Goal: Information Seeking & Learning: Learn about a topic

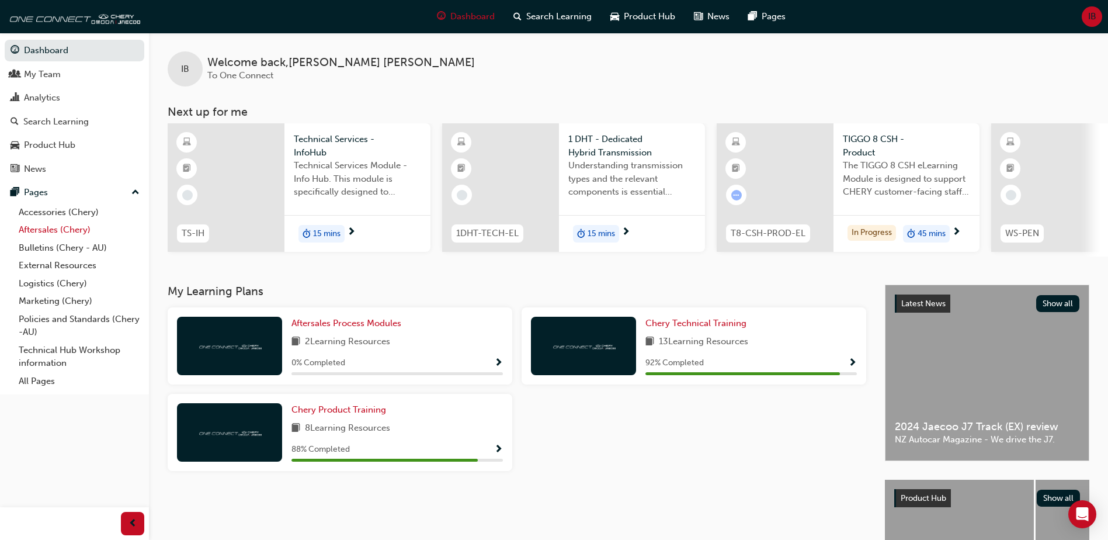
click at [43, 227] on link "Aftersales (Chery)" at bounding box center [79, 230] width 130 height 18
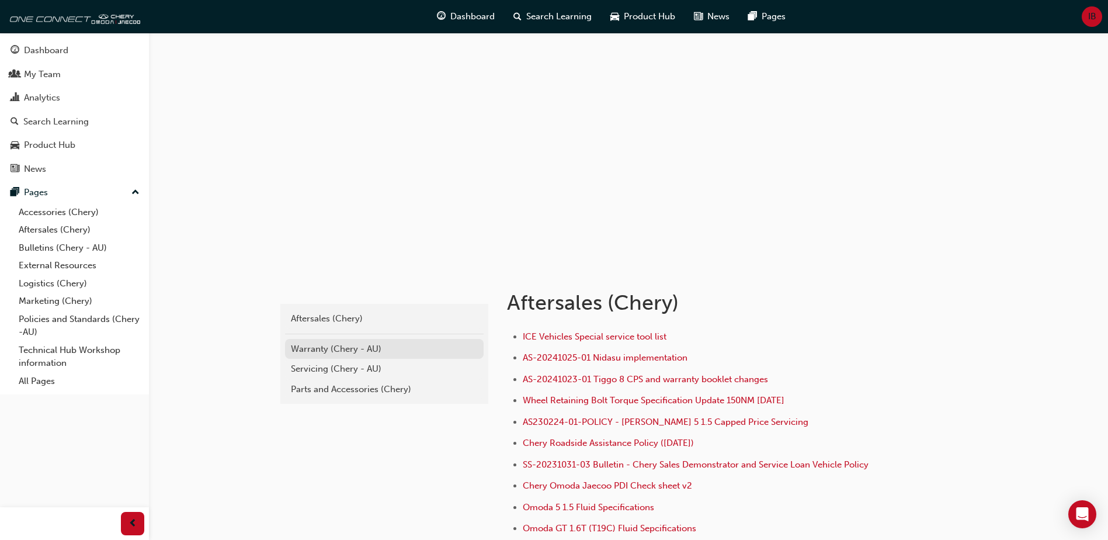
click at [317, 353] on div "Warranty (Chery - AU)" at bounding box center [384, 348] width 187 height 13
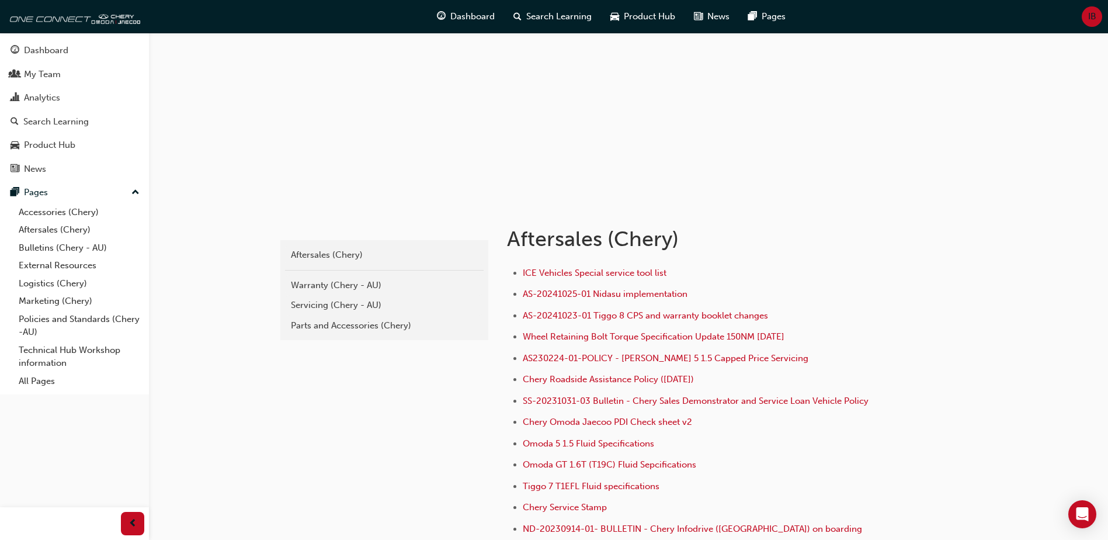
scroll to position [175, 0]
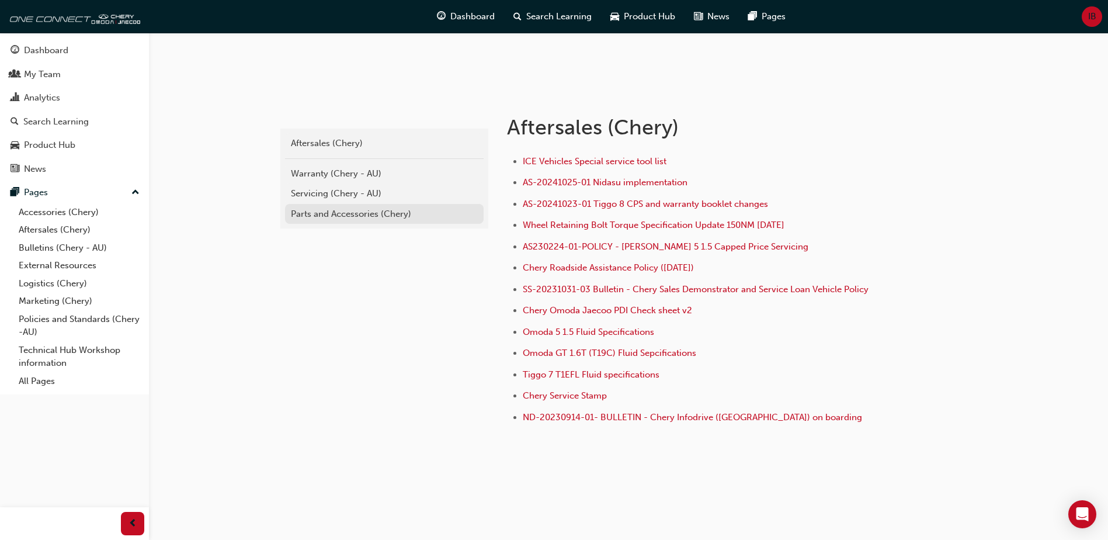
click at [341, 211] on div "Parts and Accessories (Chery)" at bounding box center [384, 213] width 187 height 13
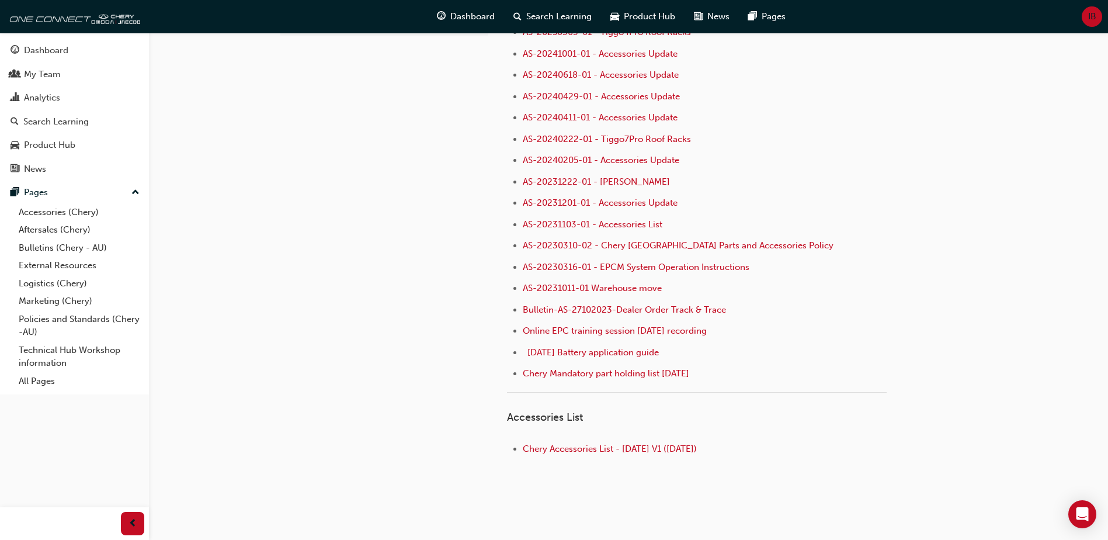
scroll to position [116, 0]
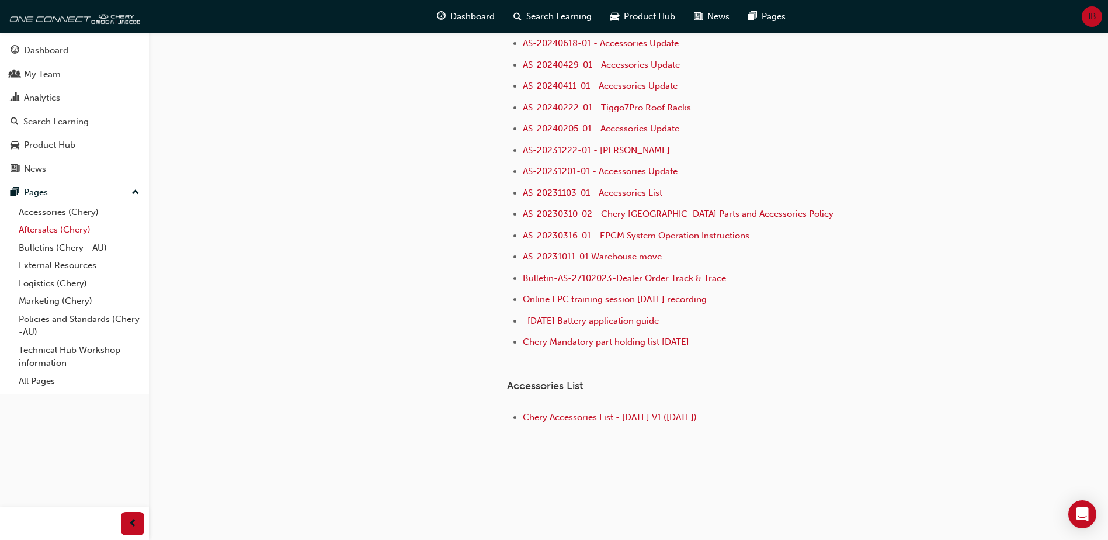
click at [34, 233] on link "Aftersales (Chery)" at bounding box center [79, 230] width 130 height 18
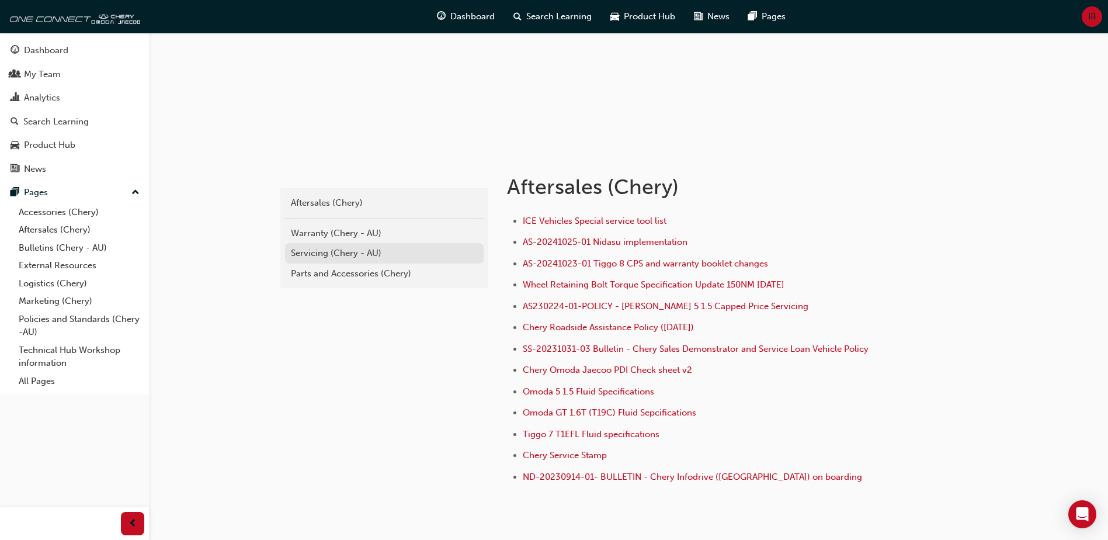
click at [348, 258] on div "Servicing (Chery - AU)" at bounding box center [384, 252] width 187 height 13
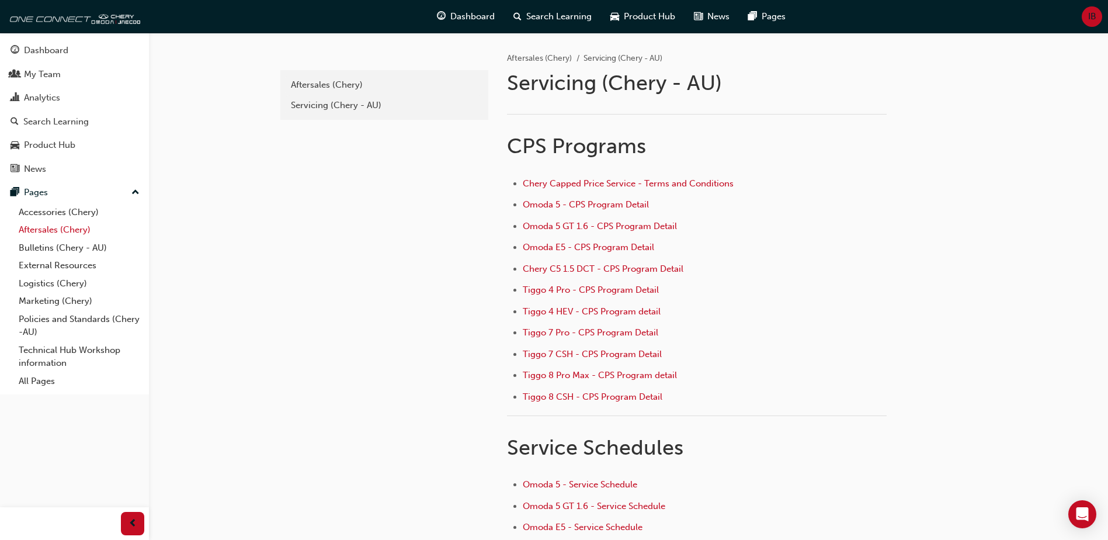
click at [50, 225] on link "Aftersales (Chery)" at bounding box center [79, 230] width 130 height 18
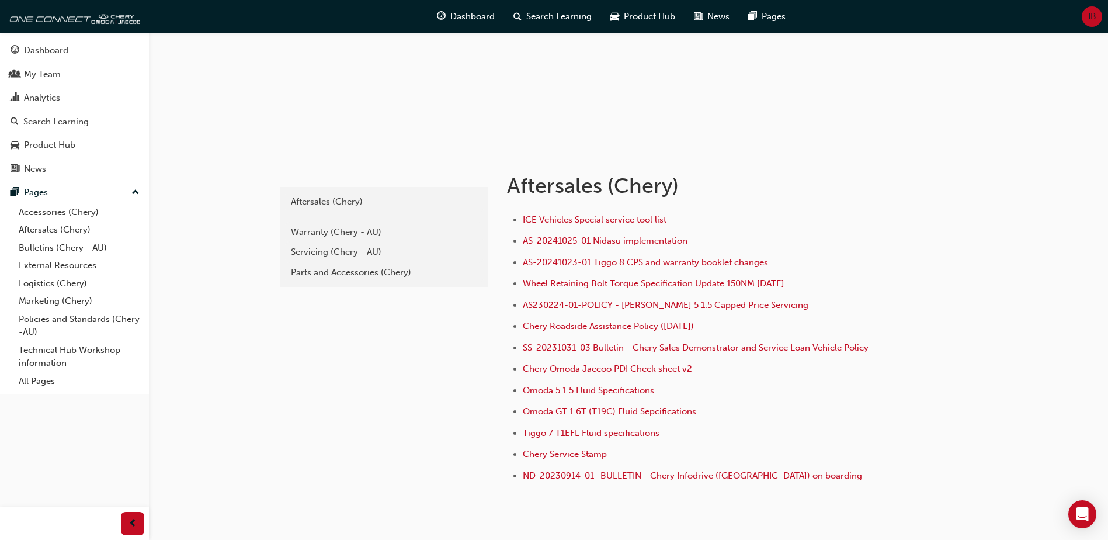
scroll to position [175, 0]
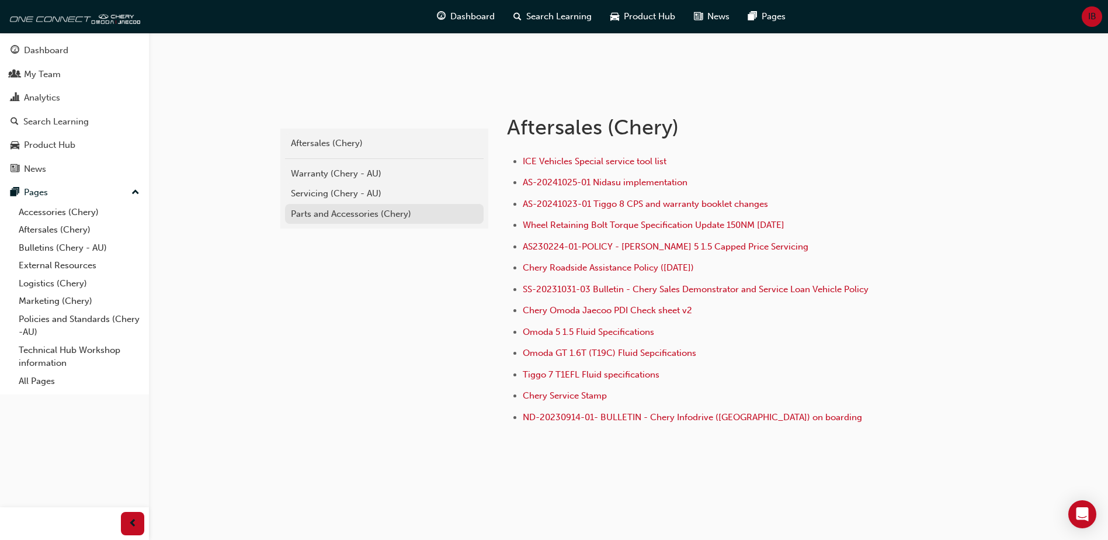
click at [370, 216] on div "Parts and Accessories (Chery)" at bounding box center [384, 213] width 187 height 13
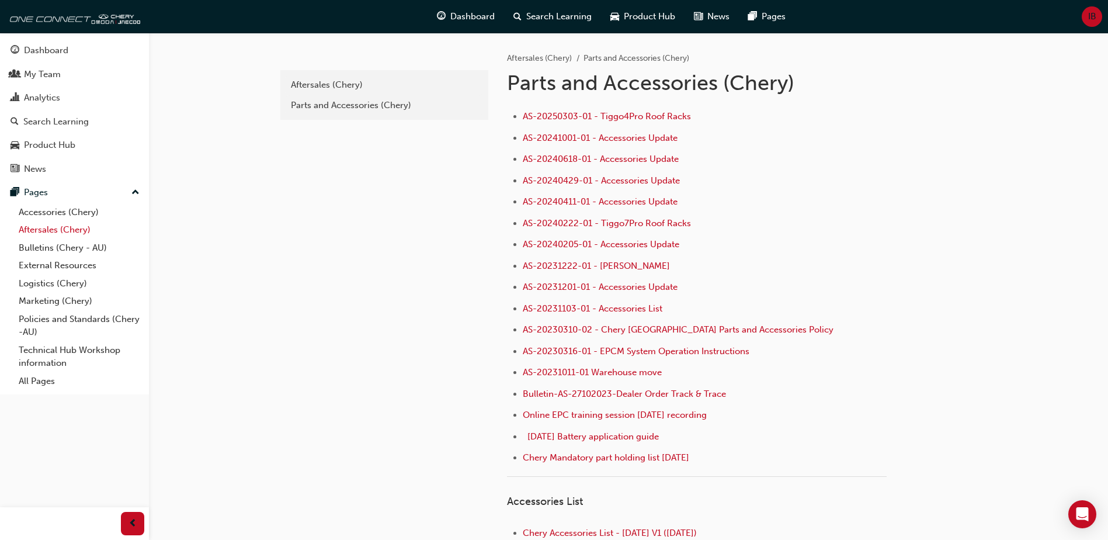
click at [36, 228] on link "Aftersales (Chery)" at bounding box center [79, 230] width 130 height 18
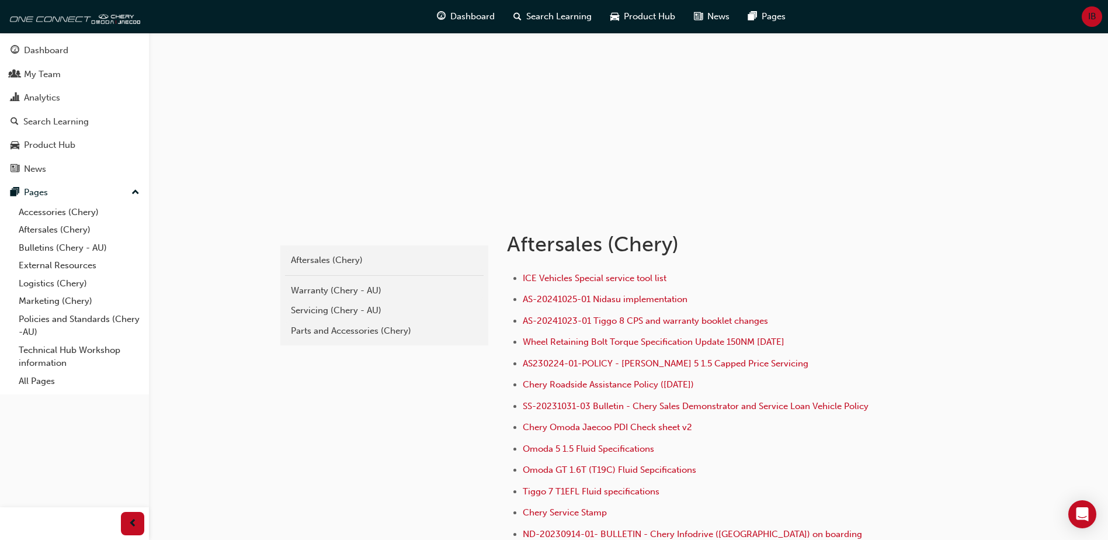
scroll to position [117, 0]
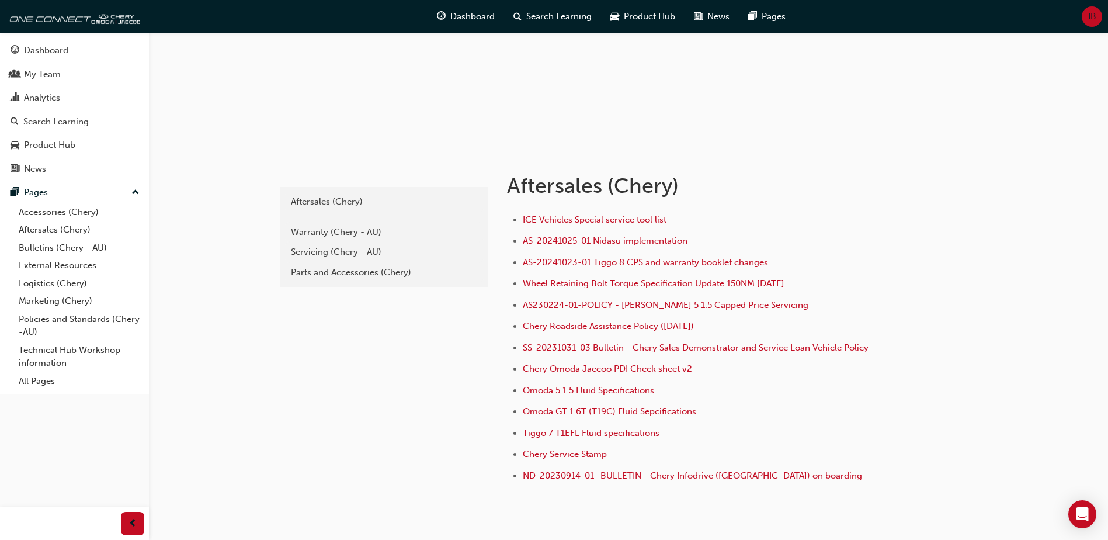
click at [559, 434] on span "Tiggo 7 T1EFL Fluid specifications" at bounding box center [591, 432] width 137 height 11
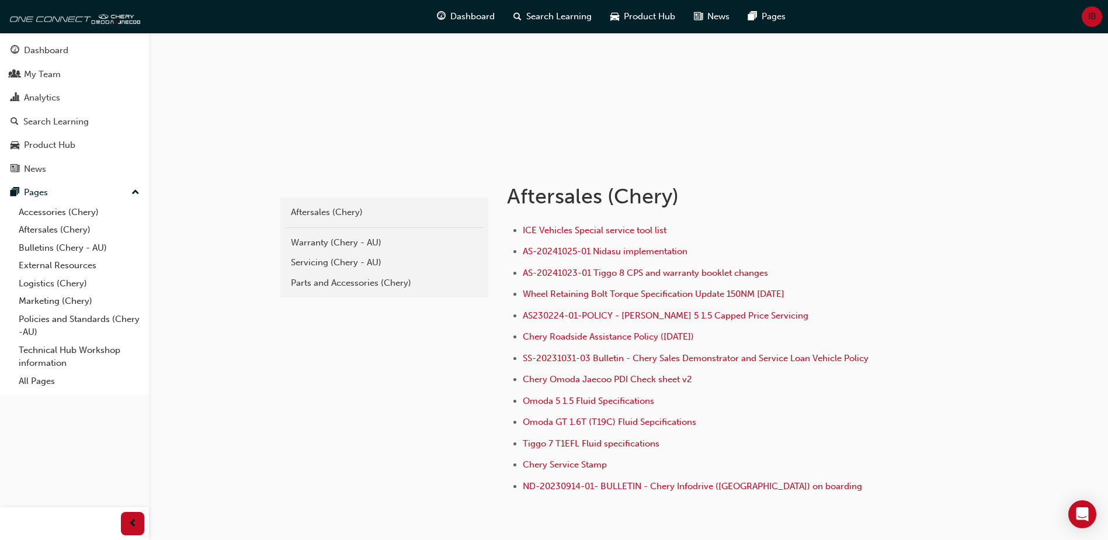
scroll to position [117, 0]
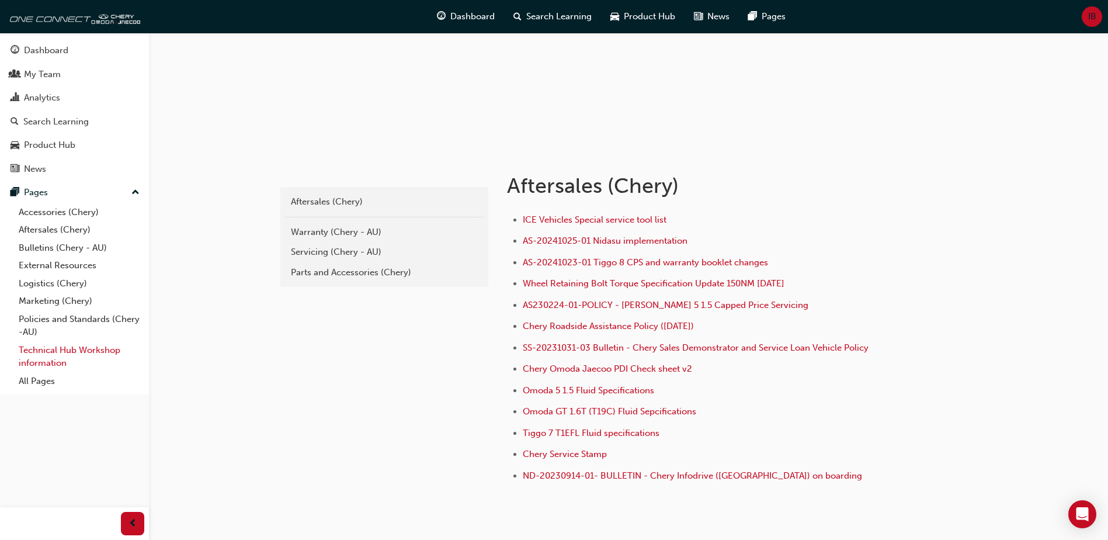
click at [41, 358] on link "Technical Hub Workshop information" at bounding box center [79, 356] width 130 height 31
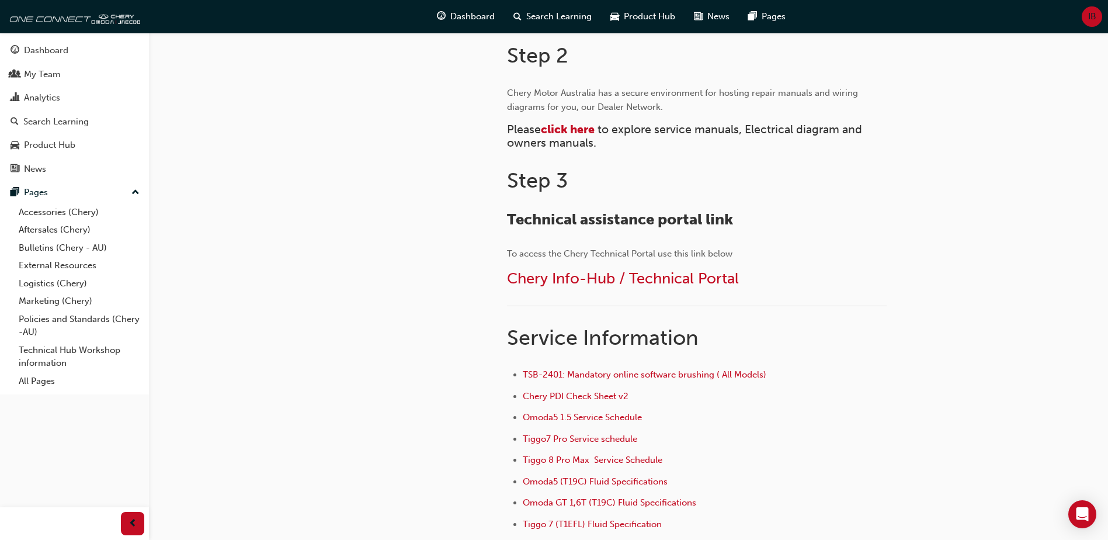
scroll to position [522, 0]
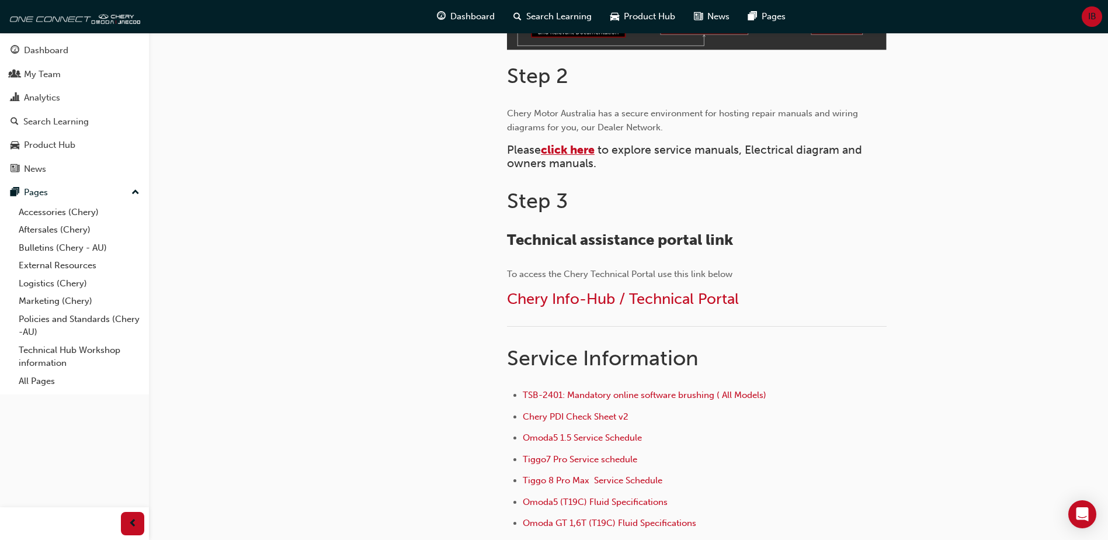
click at [573, 144] on span "click here" at bounding box center [568, 149] width 54 height 13
